Goal: Consume media (video, audio): Consume media (video, audio)

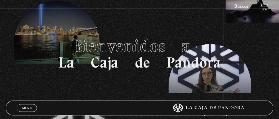
click at [177, 29] on section "Bienvenidos a La Caja de Pandora" at bounding box center [139, 54] width 279 height 108
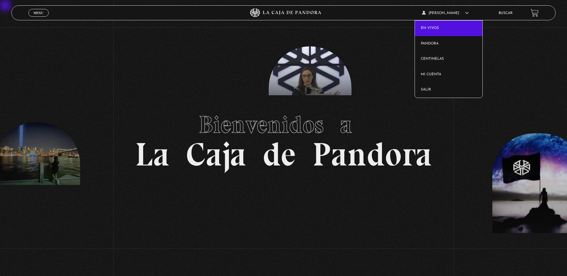
click at [252, 25] on link "En vivos" at bounding box center [449, 29] width 68 height 16
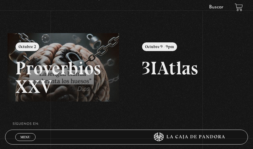
scroll to position [60, 0]
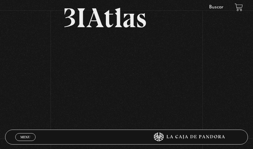
scroll to position [60, 0]
